Goal: Check status: Check status

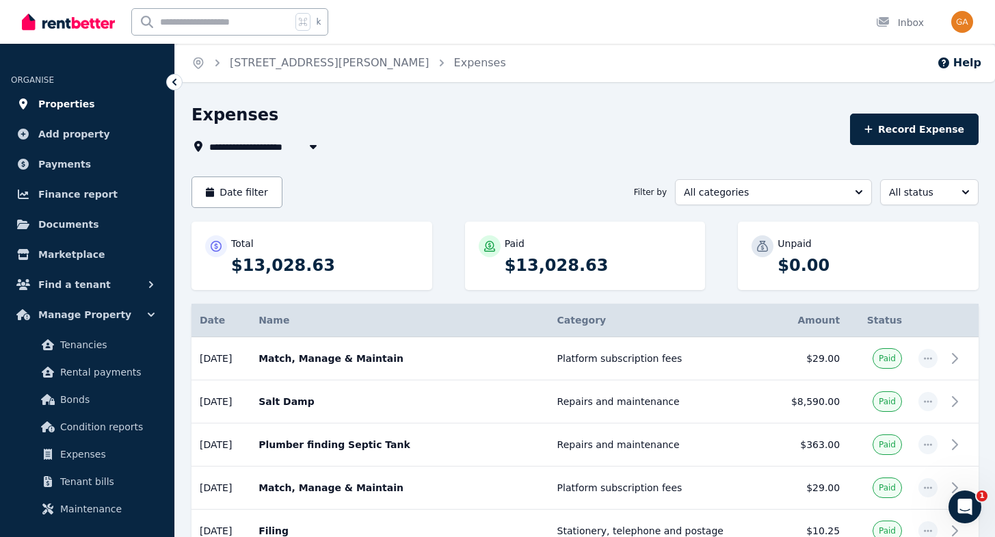
click at [65, 104] on span "Properties" at bounding box center [66, 104] width 57 height 16
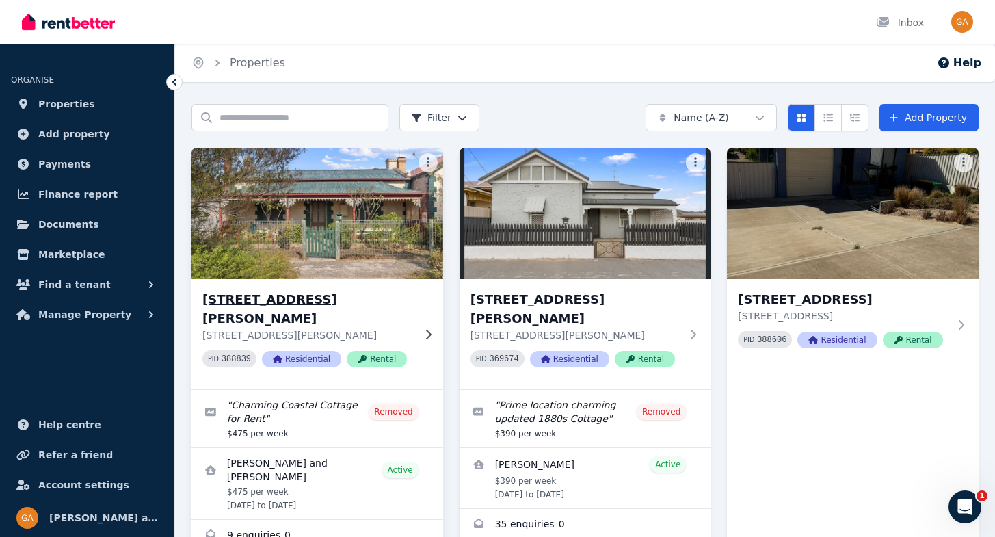
click at [347, 243] on img at bounding box center [317, 213] width 264 height 138
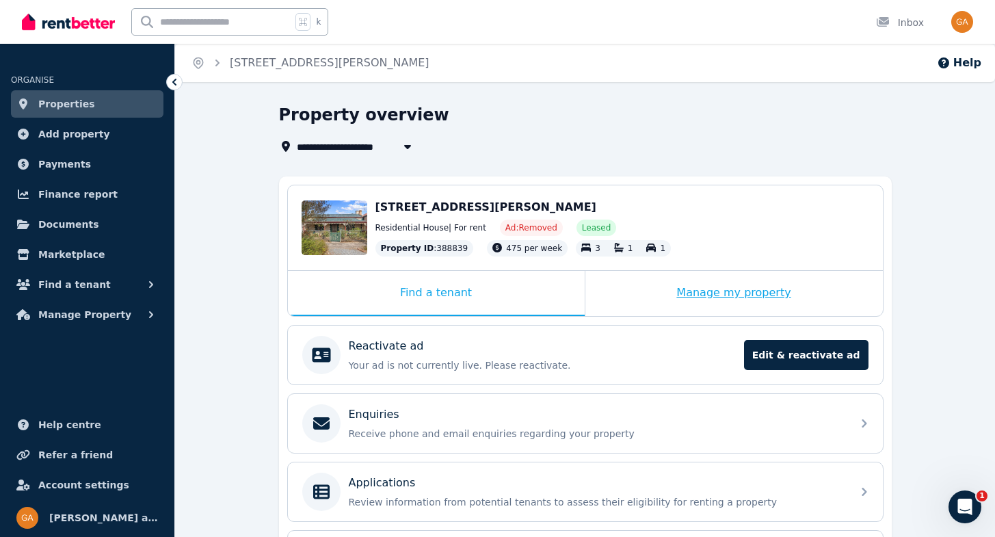
click at [715, 292] on div "Manage my property" at bounding box center [733, 293] width 297 height 45
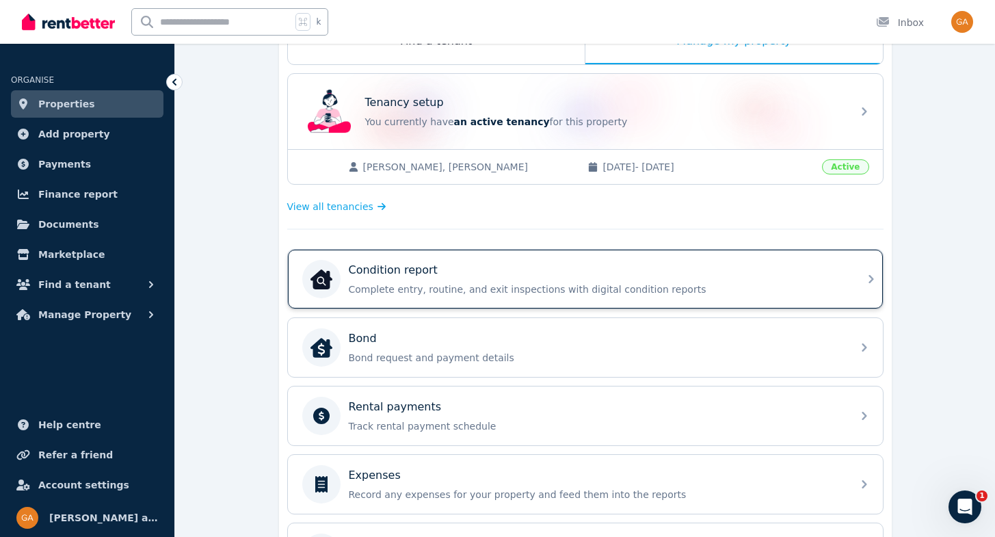
scroll to position [262, 0]
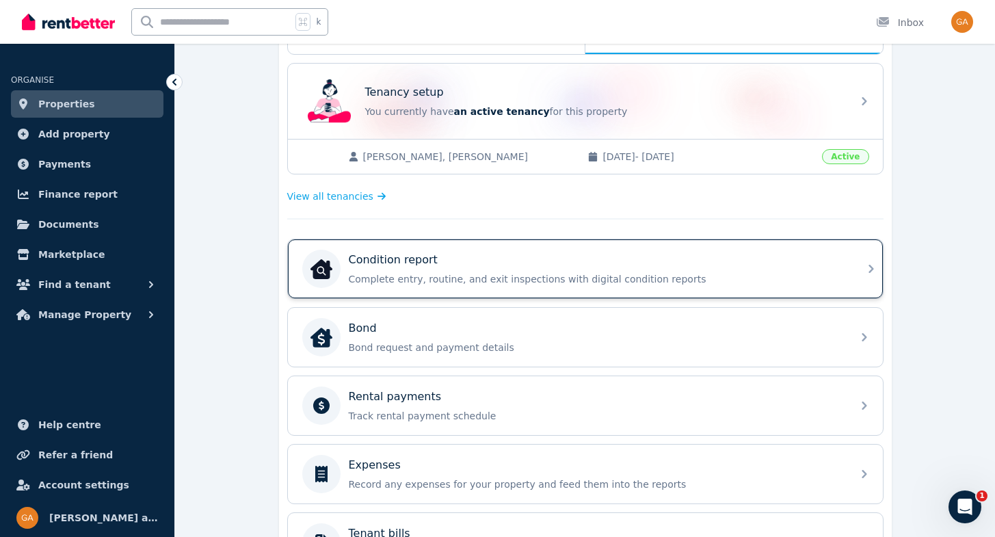
click at [456, 278] on p "Complete entry, routine, and exit inspections with digital condition reports" at bounding box center [596, 279] width 495 height 14
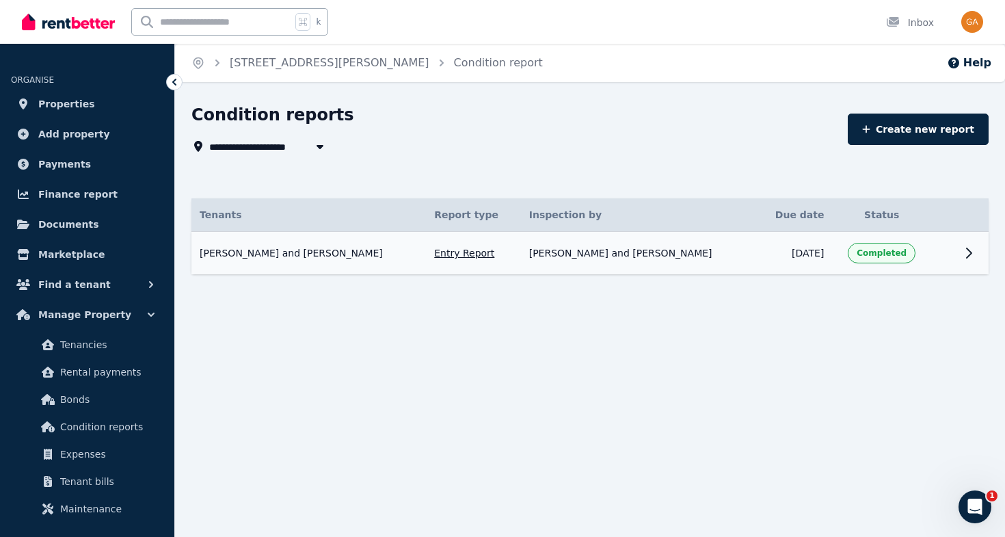
click at [892, 254] on span "Completed" at bounding box center [881, 252] width 50 height 11
click at [969, 252] on icon at bounding box center [968, 253] width 16 height 16
